Goal: Task Accomplishment & Management: Manage account settings

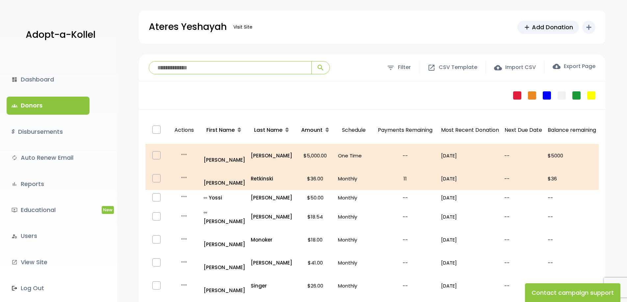
scroll to position [263, 0]
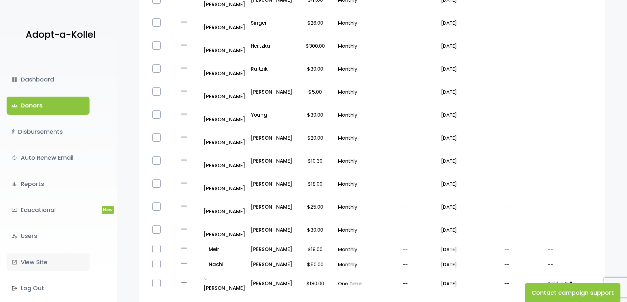
click at [30, 260] on link "launch View Site" at bounding box center [48, 263] width 83 height 18
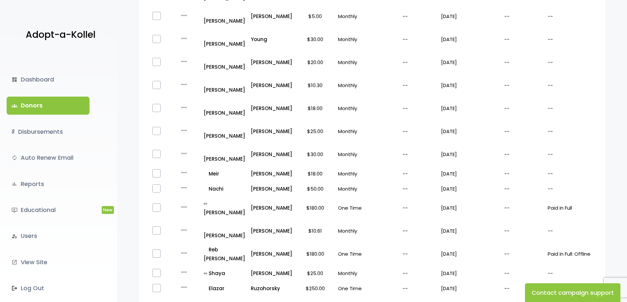
scroll to position [381, 0]
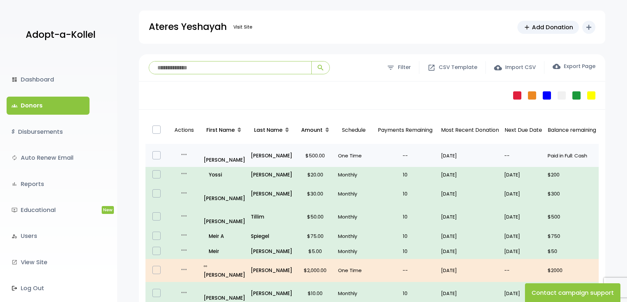
click at [184, 151] on icon "more_horiz" at bounding box center [184, 155] width 8 height 8
click at [191, 162] on link "Edit" at bounding box center [195, 164] width 55 height 16
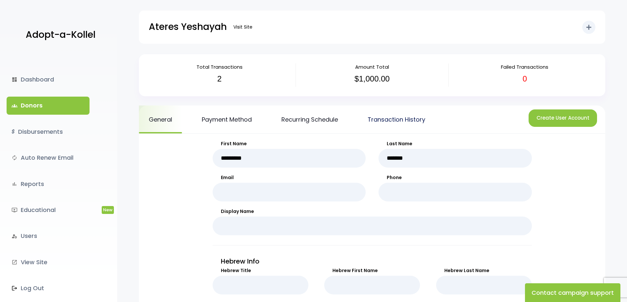
click at [389, 120] on link "Transaction History" at bounding box center [396, 120] width 77 height 28
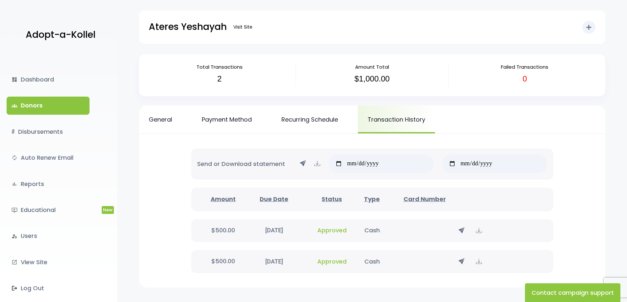
click at [332, 263] on span "Approved" at bounding box center [331, 262] width 29 height 8
click at [231, 115] on link "Payment Method" at bounding box center [227, 120] width 70 height 28
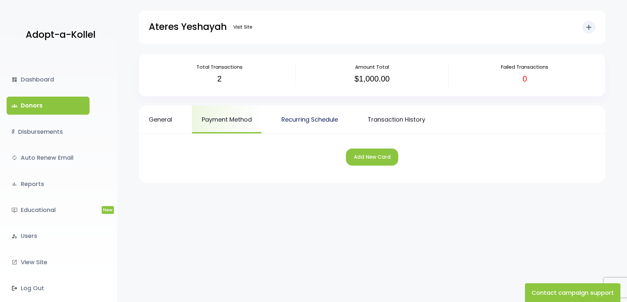
click at [322, 119] on link "Recurring Schedule" at bounding box center [309, 120] width 76 height 28
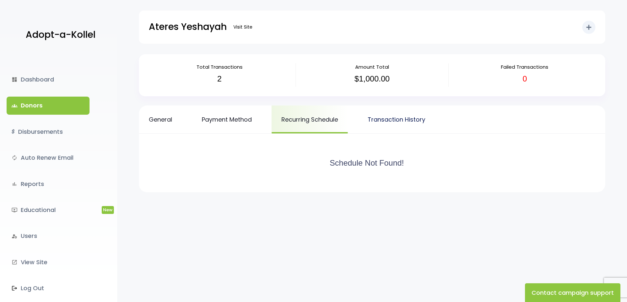
click at [383, 121] on link "Transaction History" at bounding box center [396, 120] width 77 height 28
